Goal: Navigation & Orientation: Understand site structure

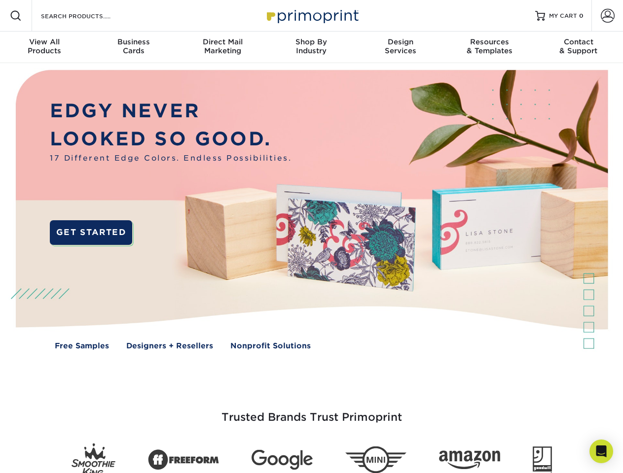
click at [311, 237] on img at bounding box center [311, 217] width 616 height 308
click at [16, 16] on span at bounding box center [16, 16] width 12 height 12
click at [607, 16] on span at bounding box center [608, 16] width 14 height 14
click at [44, 47] on div "View All Products" at bounding box center [44, 46] width 89 height 18
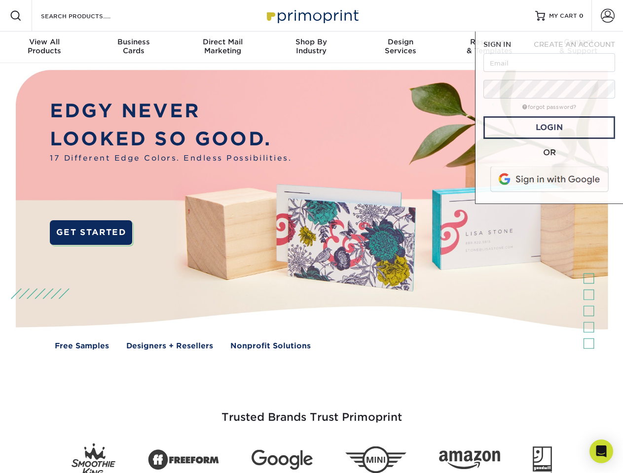
click at [133, 47] on div "Business Cards" at bounding box center [133, 46] width 89 height 18
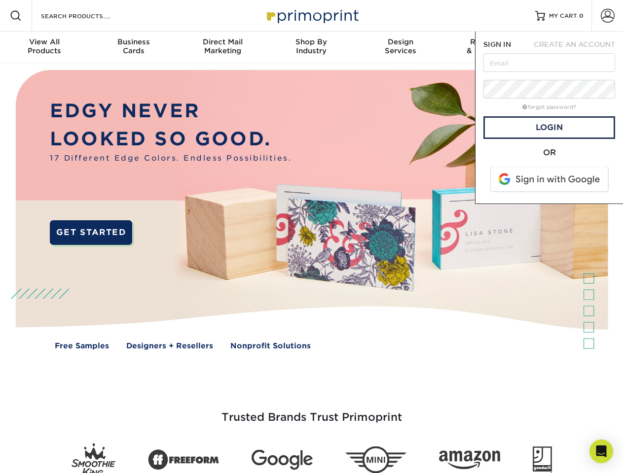
click at [222, 47] on div "Direct Mail Marketing" at bounding box center [222, 46] width 89 height 18
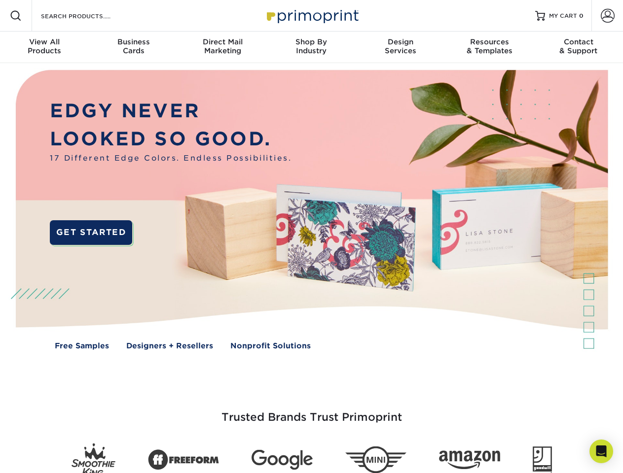
click at [311, 47] on div "Shop By Industry" at bounding box center [311, 46] width 89 height 18
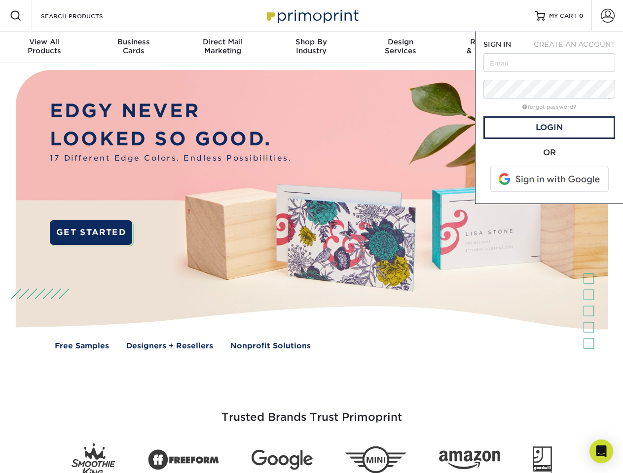
click at [400, 47] on div "Design Services" at bounding box center [400, 46] width 89 height 18
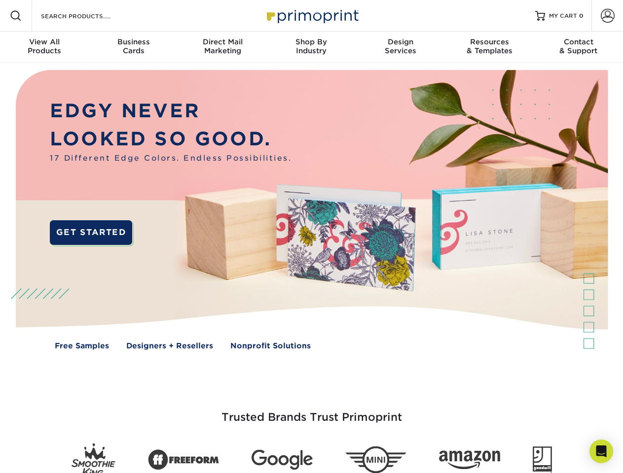
click at [489, 47] on nav "Resources Menu Search Products Account SIGN IN CREATE AN ACCOUNT forgot passwor…" at bounding box center [311, 31] width 623 height 63
click at [578, 47] on div "Contact & Support" at bounding box center [578, 46] width 89 height 18
